Goal: Task Accomplishment & Management: Complete application form

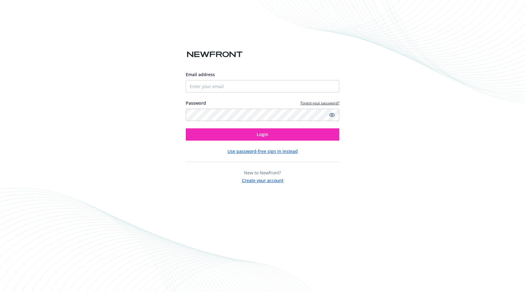
click at [279, 152] on button "Use password-free sign in instead" at bounding box center [262, 151] width 70 height 6
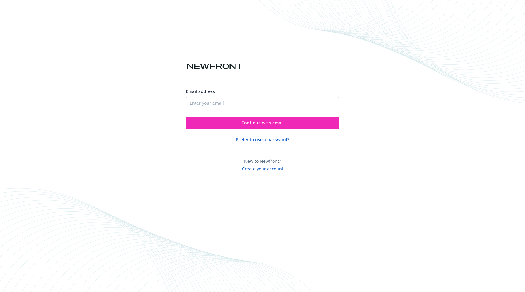
click at [260, 171] on button "Create your account" at bounding box center [262, 168] width 41 height 8
